Goal: Task Accomplishment & Management: Use online tool/utility

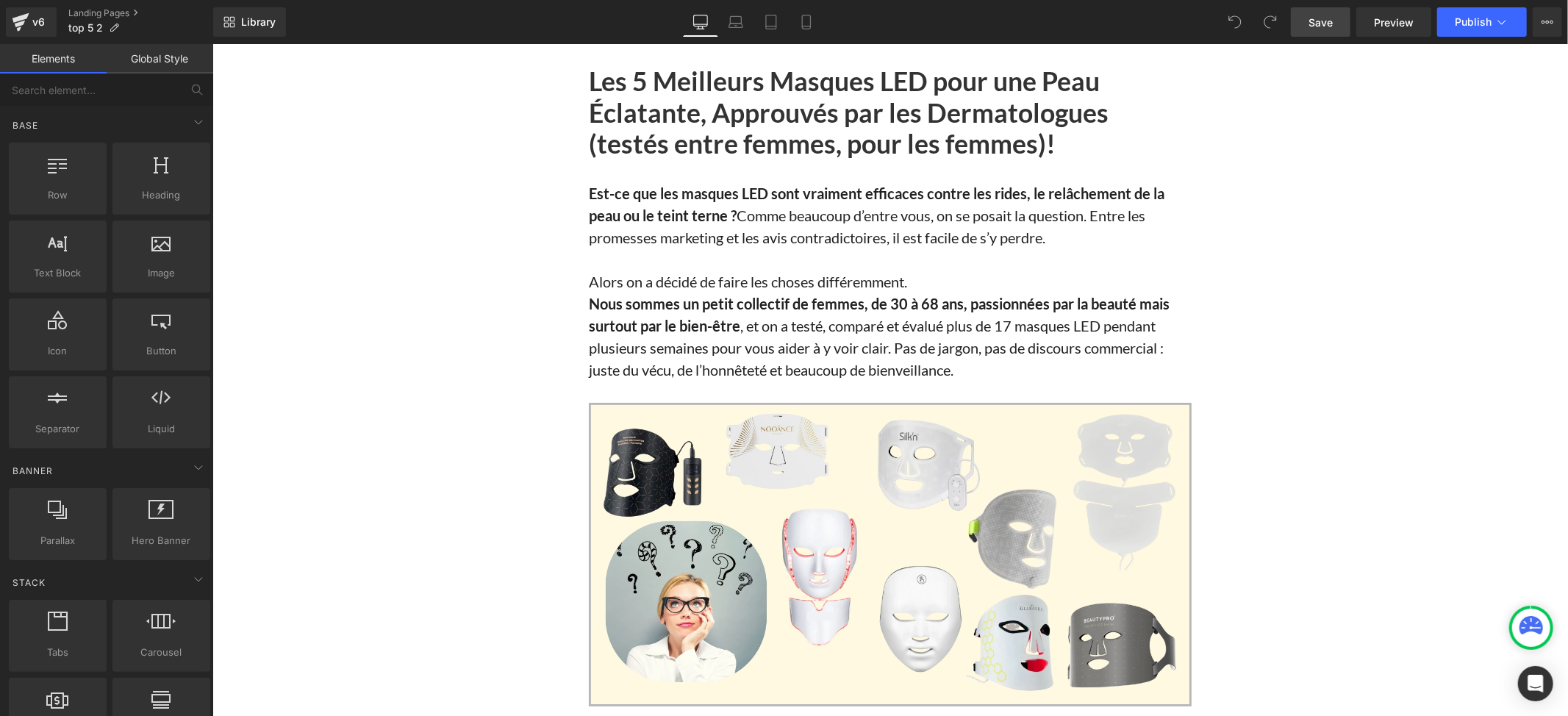
click at [1319, 33] on link "Save" at bounding box center [1321, 21] width 60 height 29
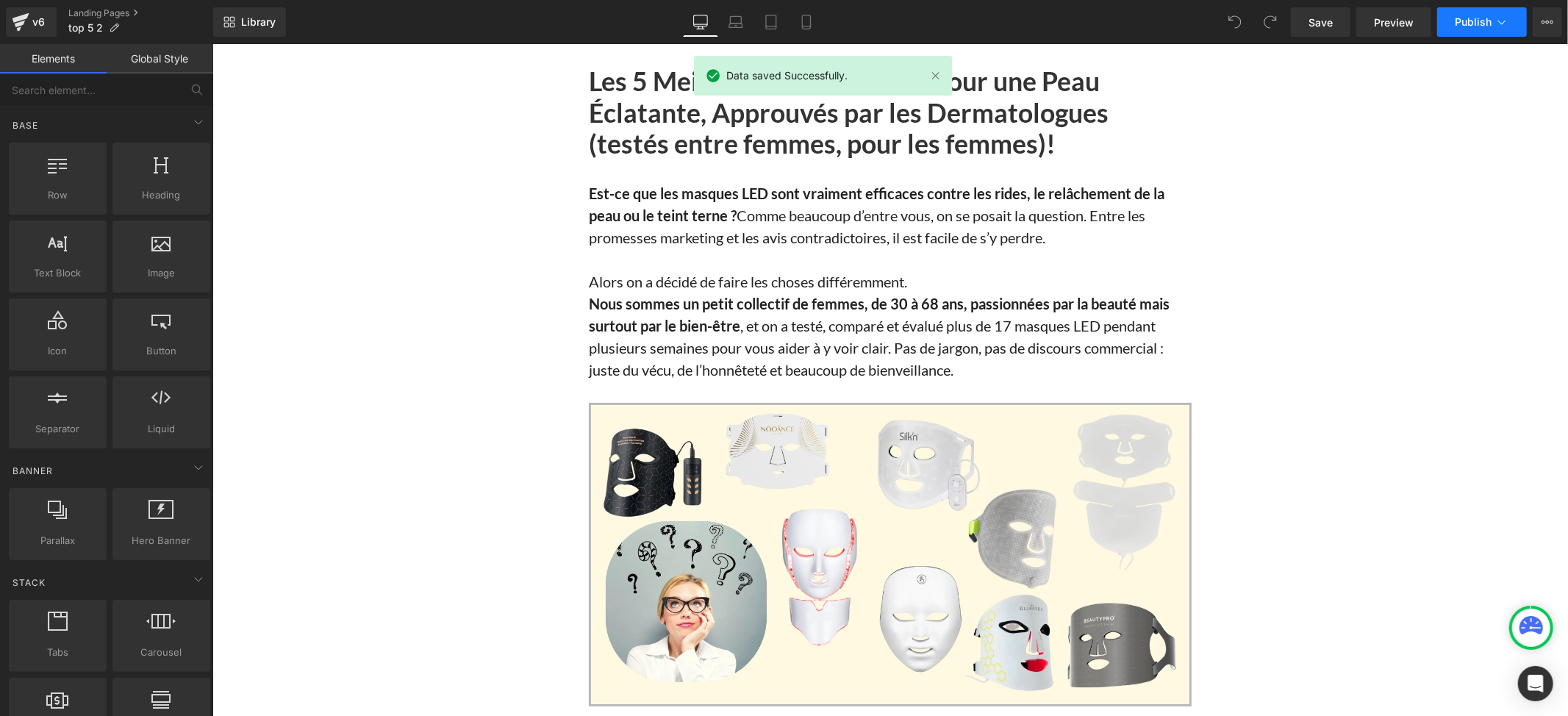
click at [1463, 25] on span "Publish" at bounding box center [1474, 21] width 37 height 11
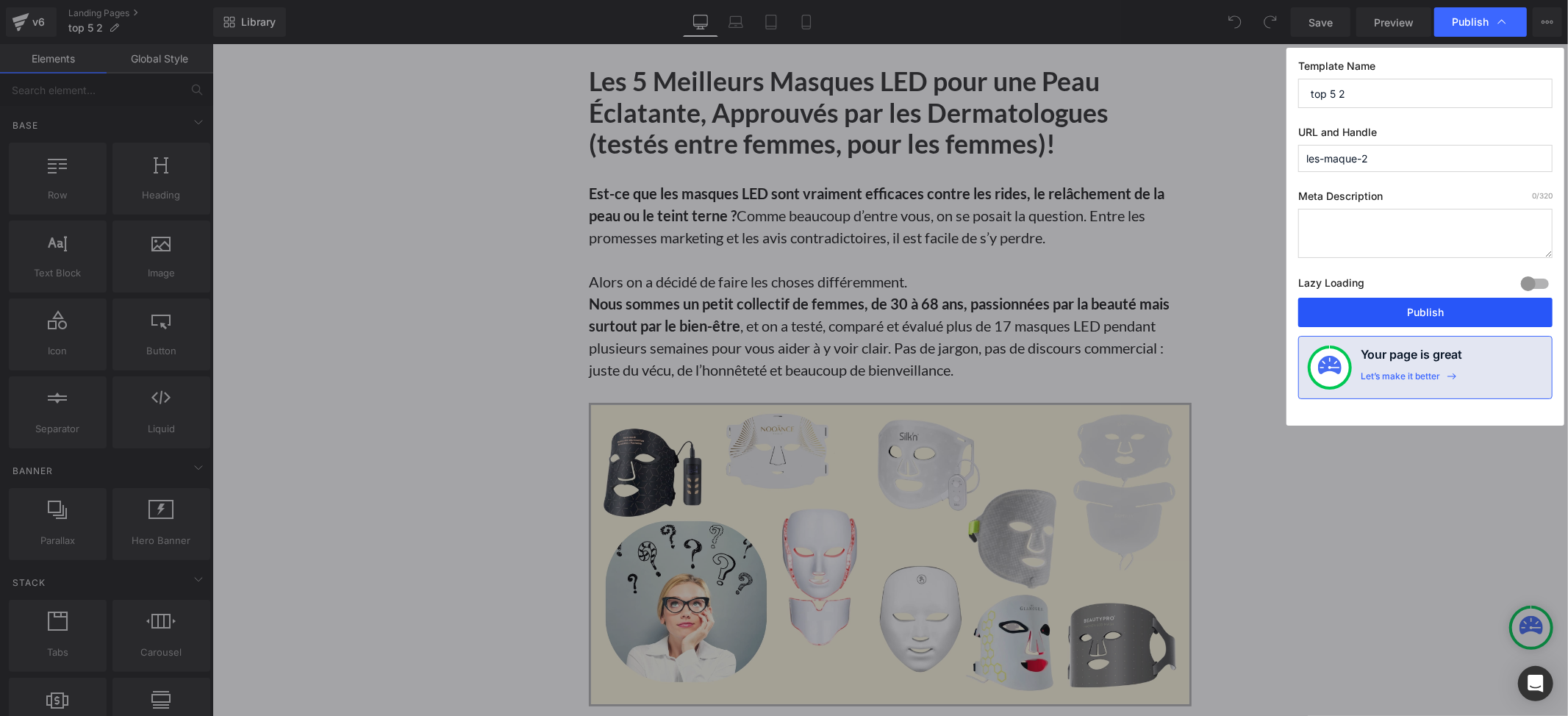
click at [1379, 301] on button "Publish" at bounding box center [1426, 312] width 255 height 29
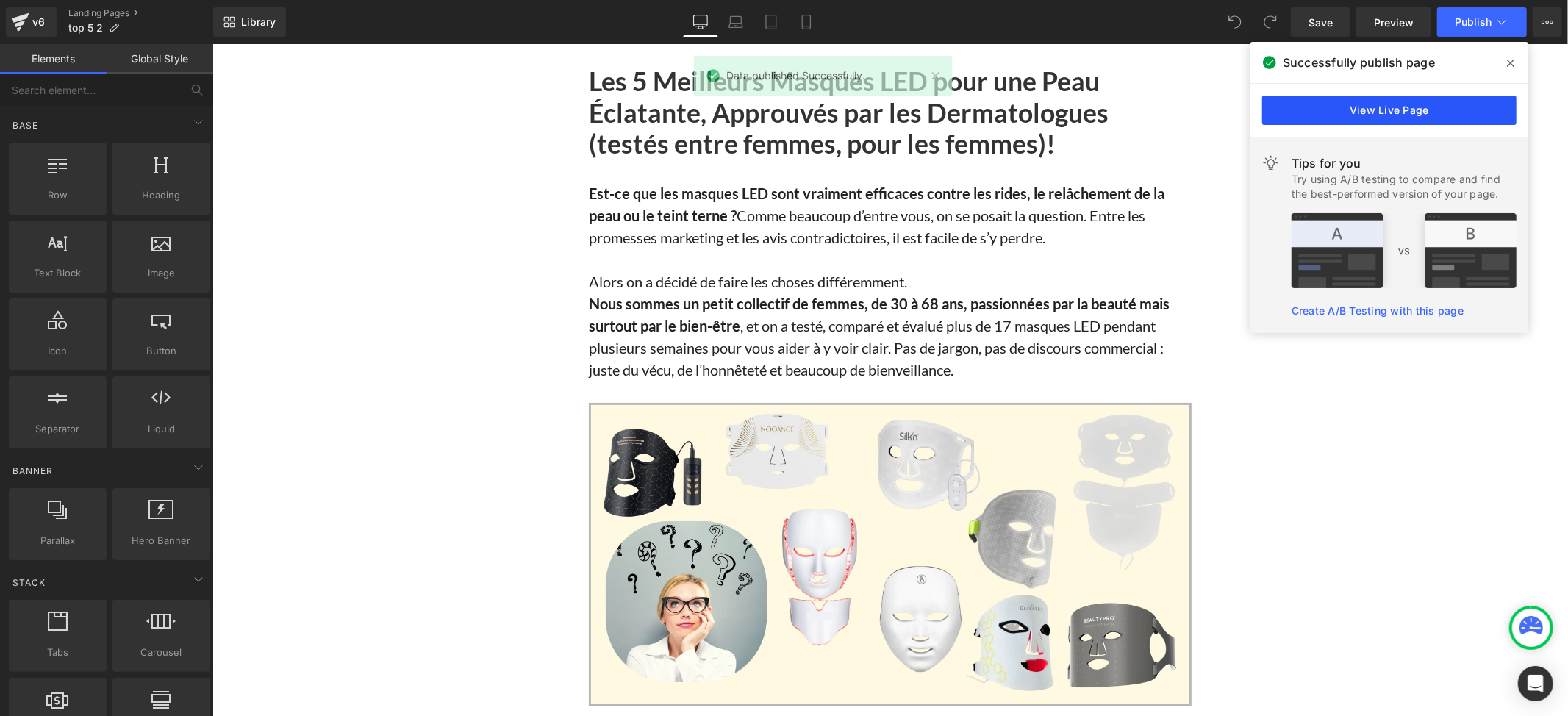
click at [1344, 112] on link "View Live Page" at bounding box center [1390, 110] width 255 height 29
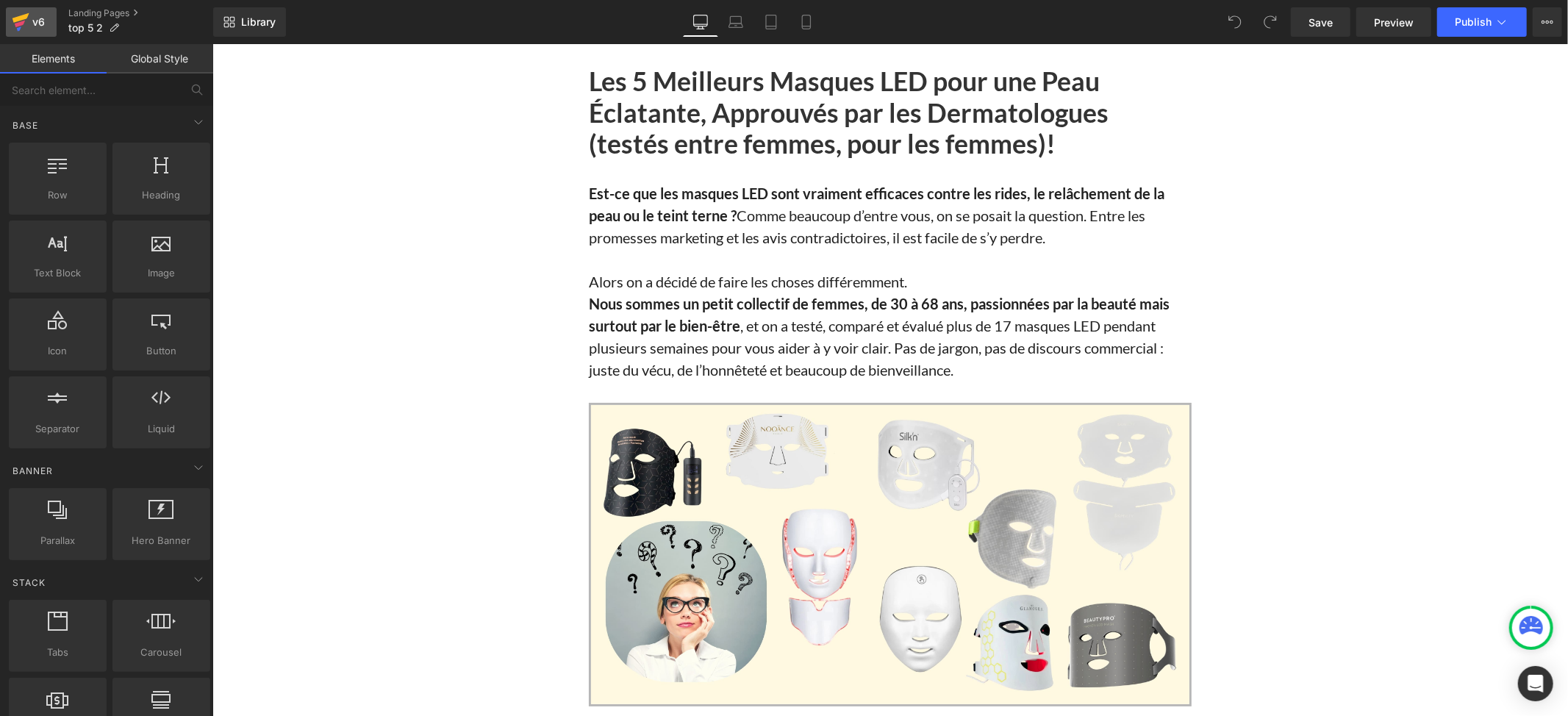
click at [36, 25] on div "v6" at bounding box center [38, 22] width 18 height 19
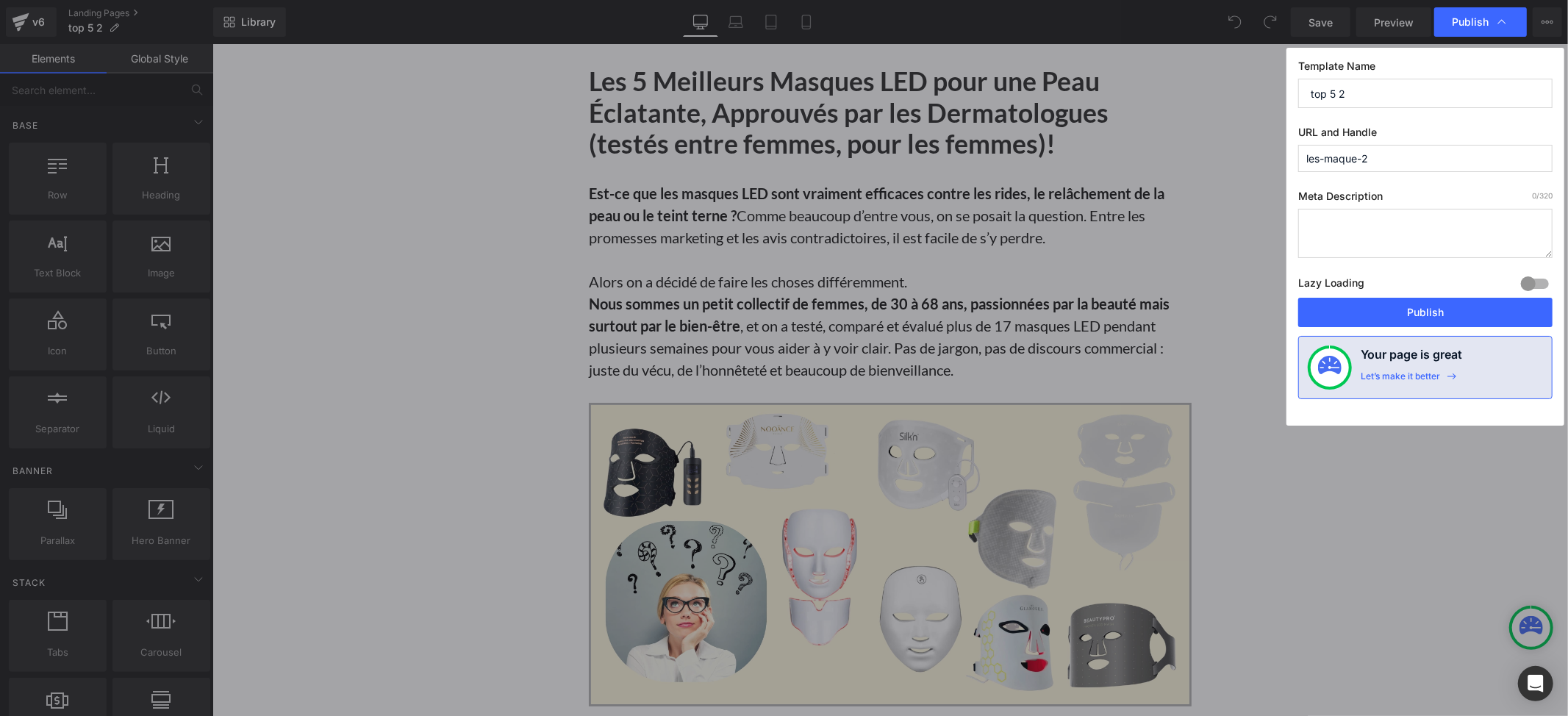
click at [1413, 95] on input "top 5 2" at bounding box center [1426, 93] width 255 height 29
click at [1392, 91] on input "top 5 Peau Eclatente" at bounding box center [1426, 93] width 255 height 29
type input "top 5 Peau Eclatante"
click at [1434, 314] on button "Publish" at bounding box center [1426, 312] width 255 height 29
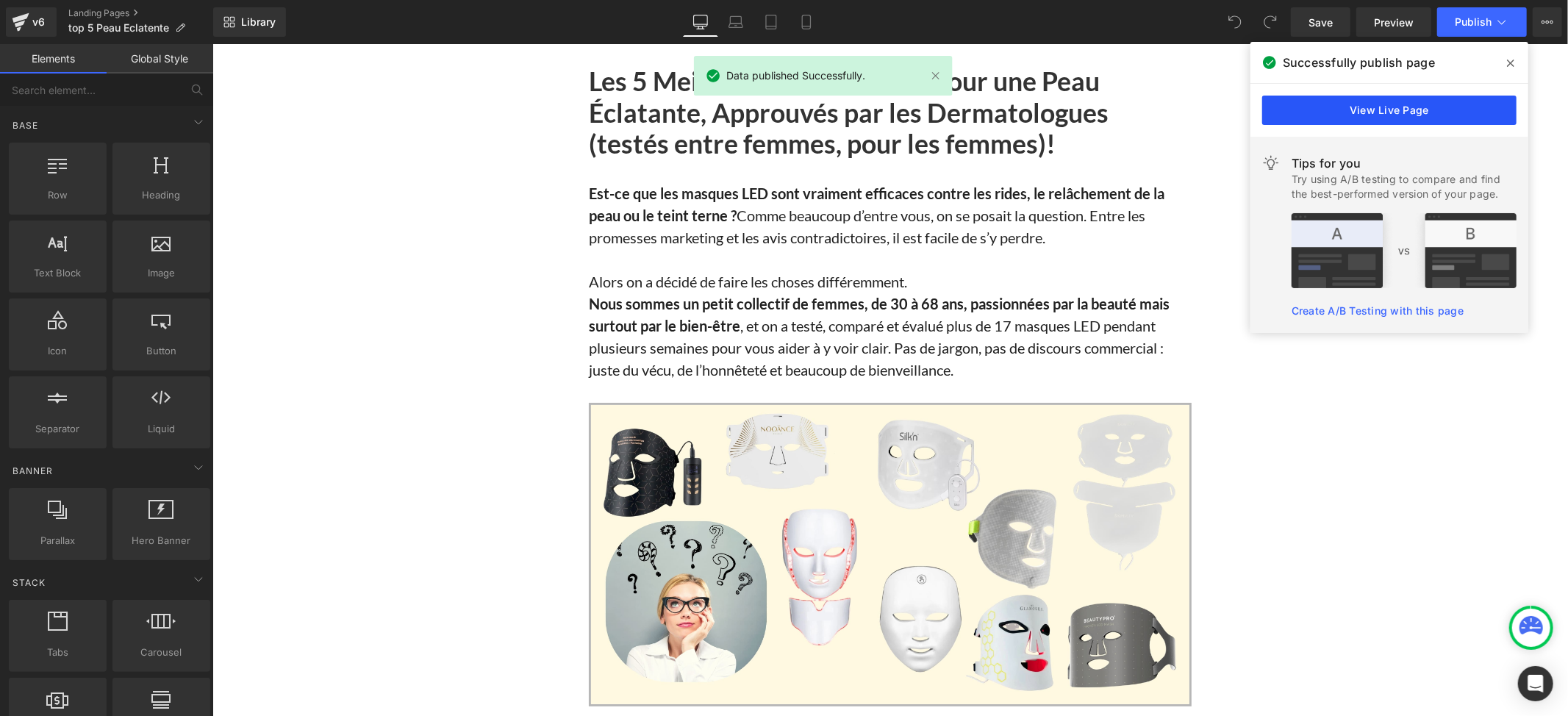
drag, startPoint x: 1147, startPoint y: 68, endPoint x: 1360, endPoint y: 112, distance: 217.5
click at [1360, 112] on link "View Live Page" at bounding box center [1390, 110] width 255 height 29
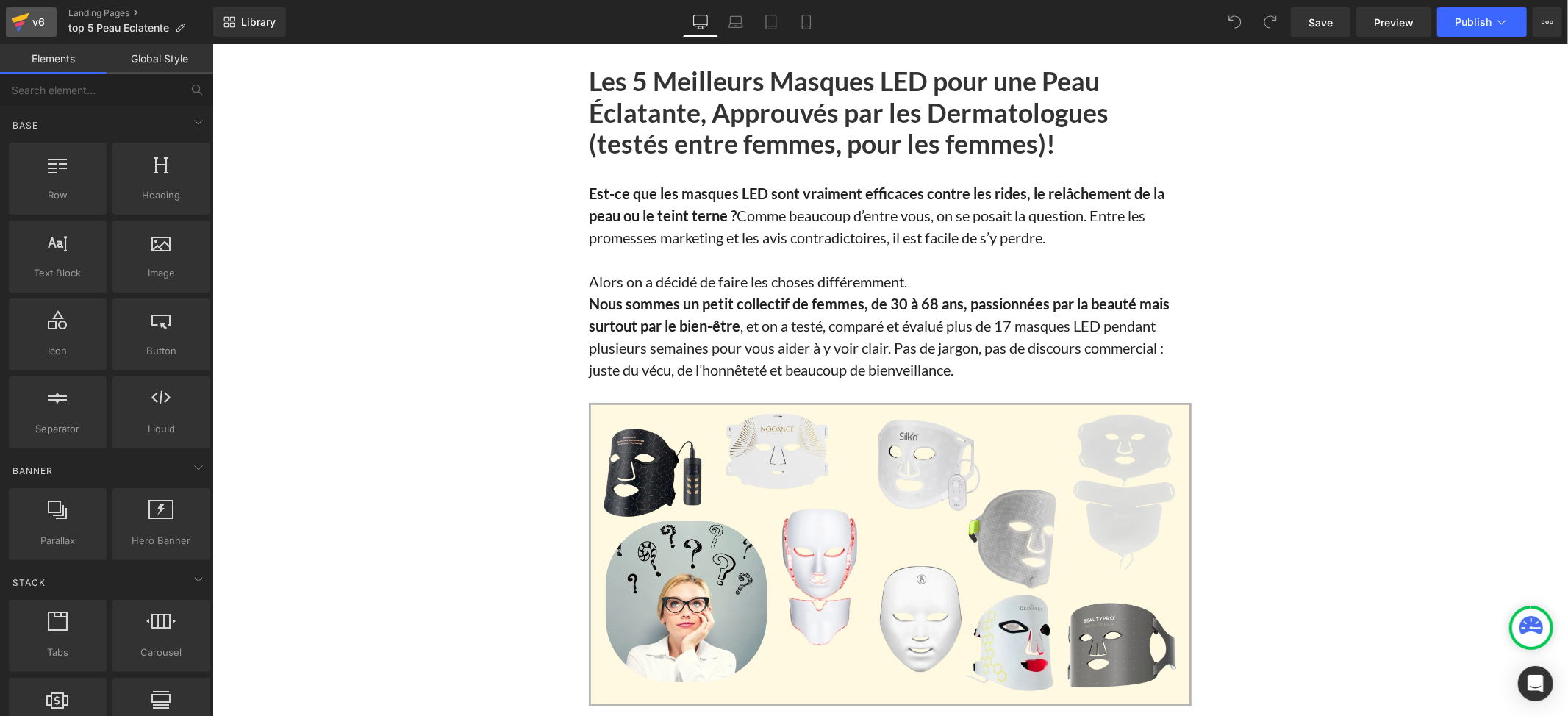
click at [34, 29] on div "v6" at bounding box center [38, 22] width 18 height 19
